Goal: Information Seeking & Learning: Learn about a topic

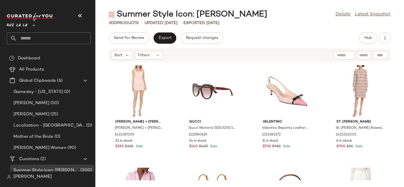
click at [32, 24] on icon at bounding box center [34, 25] width 7 height 7
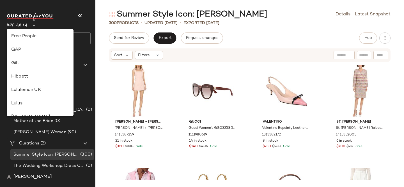
scroll to position [111, 0]
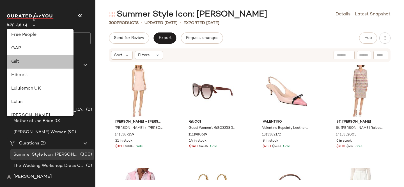
click at [20, 59] on div "Gilt" at bounding box center [40, 62] width 58 height 7
type input "**"
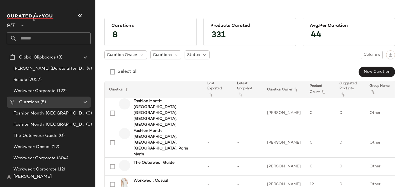
scroll to position [49, 0]
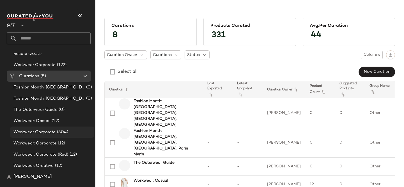
click at [60, 133] on span "(304)" at bounding box center [62, 132] width 13 height 6
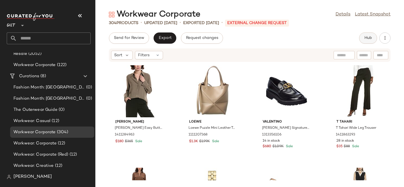
click at [373, 39] on button "Hub" at bounding box center [368, 38] width 18 height 11
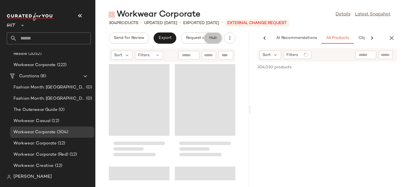
scroll to position [0, 38]
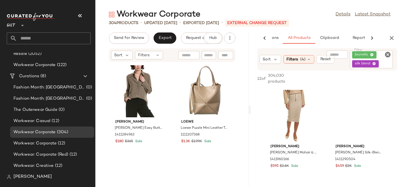
click at [262, 40] on icon at bounding box center [264, 38] width 7 height 7
click at [339, 13] on link "Details" at bounding box center [342, 14] width 15 height 7
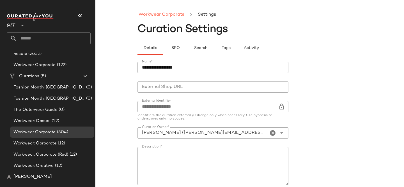
click at [170, 15] on link "Workwear Corporate" at bounding box center [161, 14] width 46 height 7
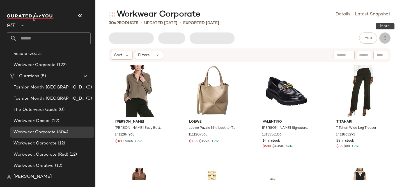
click at [385, 36] on icon "button" at bounding box center [385, 38] width 6 height 6
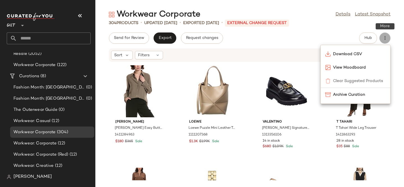
click at [386, 36] on icon "button" at bounding box center [385, 38] width 6 height 6
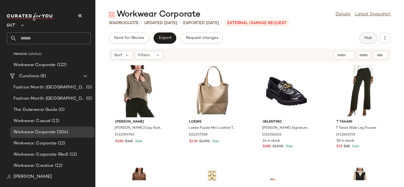
click at [367, 40] on button "Hub" at bounding box center [368, 38] width 18 height 11
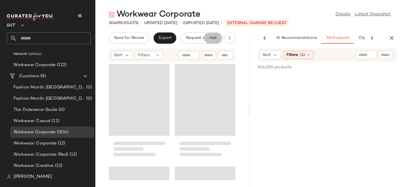
scroll to position [0, 38]
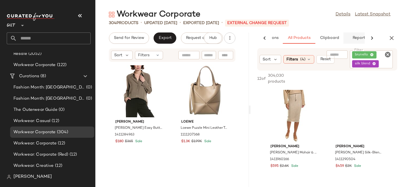
click at [357, 35] on button "Reports" at bounding box center [359, 38] width 33 height 11
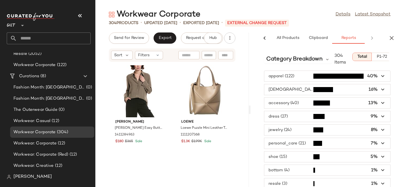
scroll to position [2, 0]
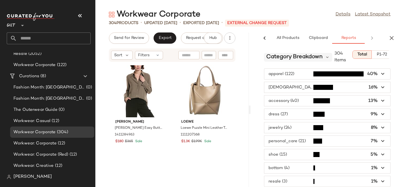
click at [291, 58] on span "Category Breakdown" at bounding box center [294, 57] width 56 height 8
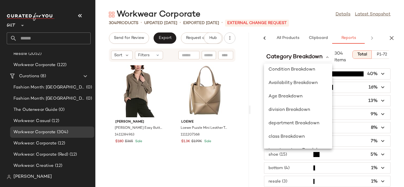
scroll to position [82, 0]
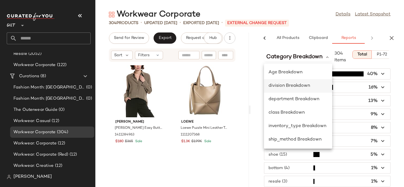
click at [291, 86] on span "division Breakdown" at bounding box center [288, 86] width 41 height 5
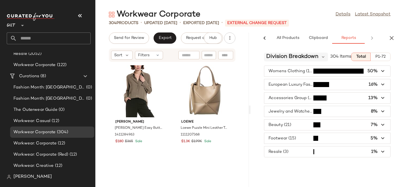
scroll to position [0, 0]
click at [289, 56] on span "division Breakdown" at bounding box center [292, 57] width 52 height 8
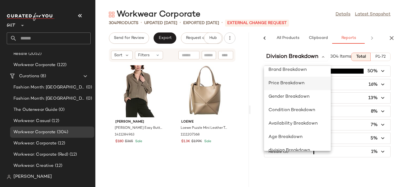
scroll to position [60, 0]
click at [289, 85] on span "Availability Breakdown" at bounding box center [292, 83] width 49 height 5
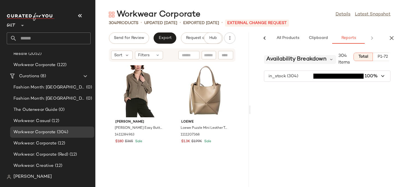
click at [295, 56] on span "Availability Breakdown" at bounding box center [296, 59] width 60 height 8
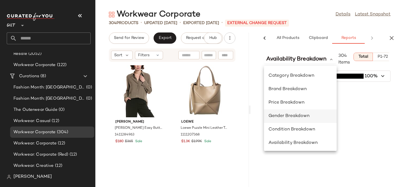
scroll to position [82, 0]
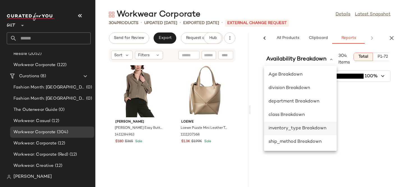
click at [282, 134] on div "inventory_type Breakdown" at bounding box center [300, 128] width 73 height 13
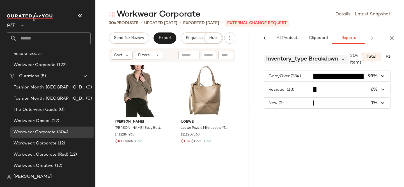
click at [293, 62] on span "inventory_type Breakdown" at bounding box center [302, 59] width 72 height 8
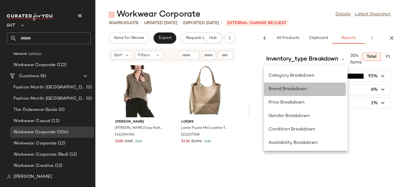
click at [282, 92] on div "Brand Breakdown" at bounding box center [305, 89] width 75 height 7
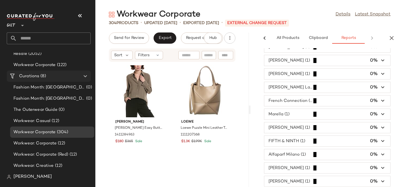
scroll to position [0, 0]
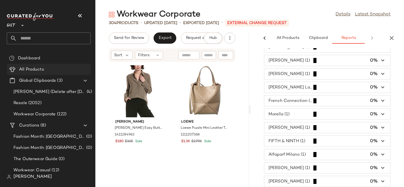
click at [31, 66] on span "All Products" at bounding box center [31, 69] width 25 height 6
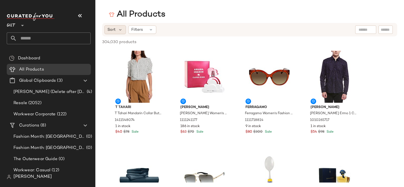
click at [114, 29] on span "Sort" at bounding box center [111, 30] width 8 height 6
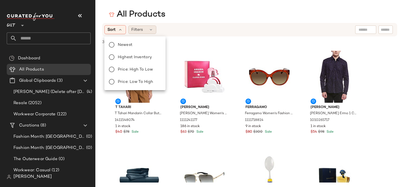
click at [147, 26] on div "Filters" at bounding box center [142, 30] width 28 height 8
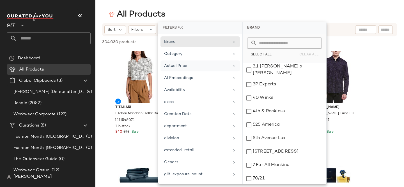
scroll to position [108, 0]
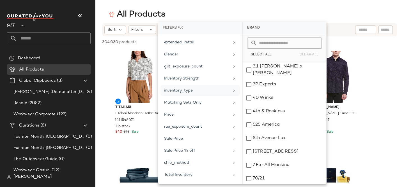
click at [184, 91] on div "inventory_type" at bounding box center [196, 91] width 65 height 6
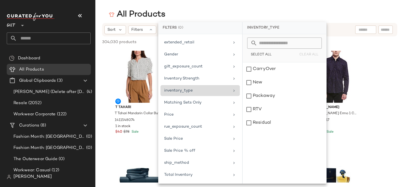
scroll to position [0, 0]
click at [257, 89] on div "New" at bounding box center [285, 95] width 84 height 13
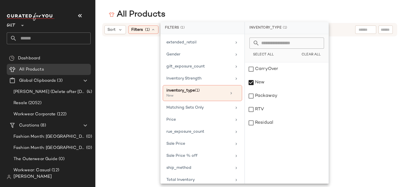
click at [217, 17] on div "All Products" at bounding box center [249, 14] width 308 height 11
